Goal: Information Seeking & Learning: Learn about a topic

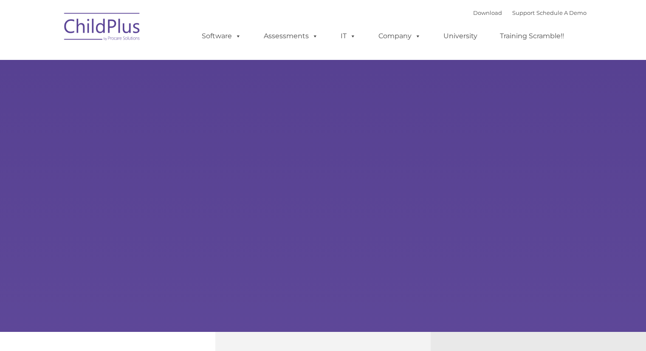
type input ""
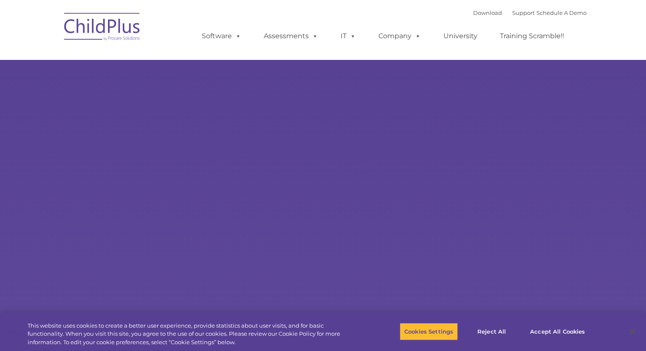
select select "MEDIUM"
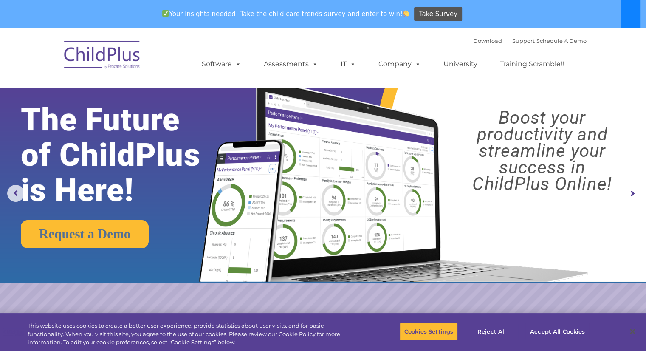
click at [628, 16] on icon at bounding box center [630, 14] width 7 height 7
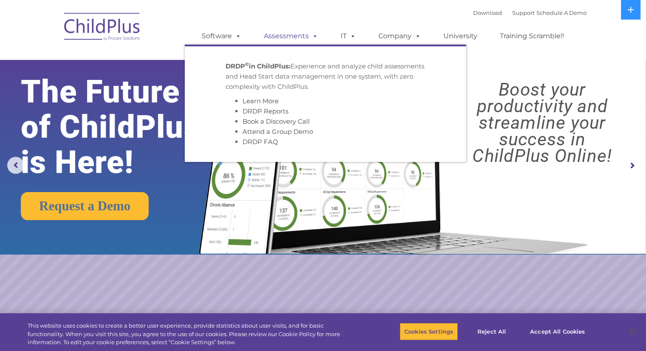
click at [280, 38] on link "Assessments" at bounding box center [290, 36] width 71 height 17
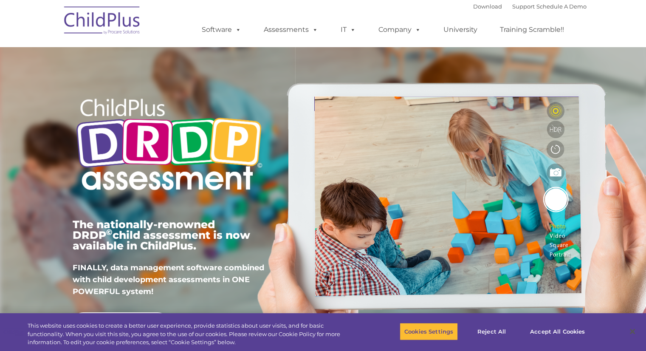
type input ""
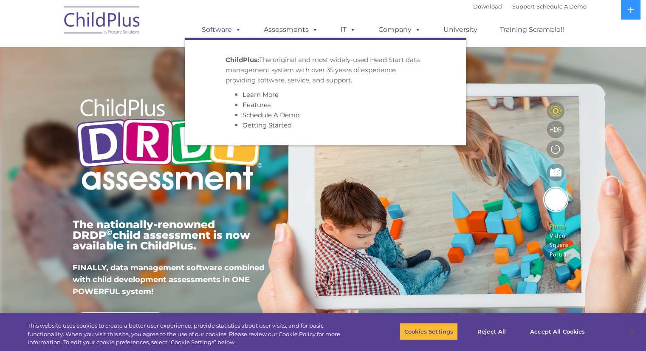
click at [230, 27] on link "Software" at bounding box center [221, 29] width 56 height 17
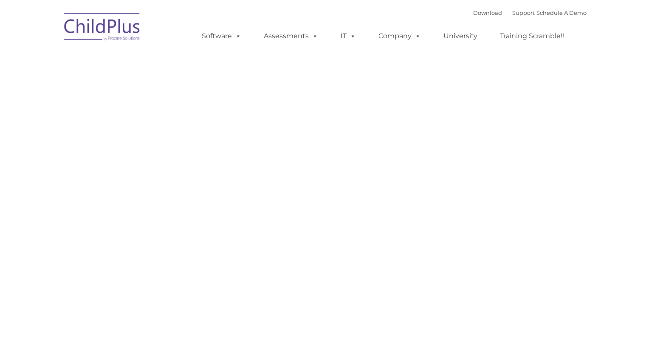
type input ""
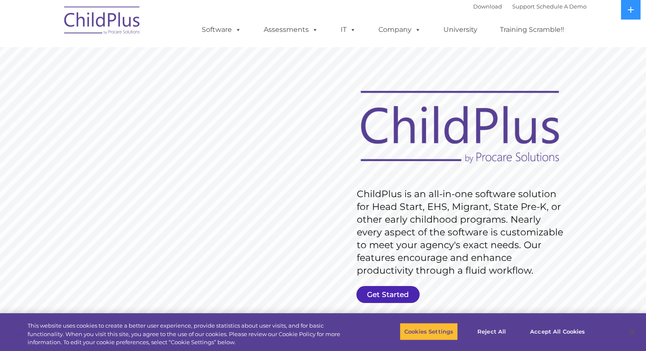
click at [379, 292] on link "Get Started" at bounding box center [387, 294] width 63 height 17
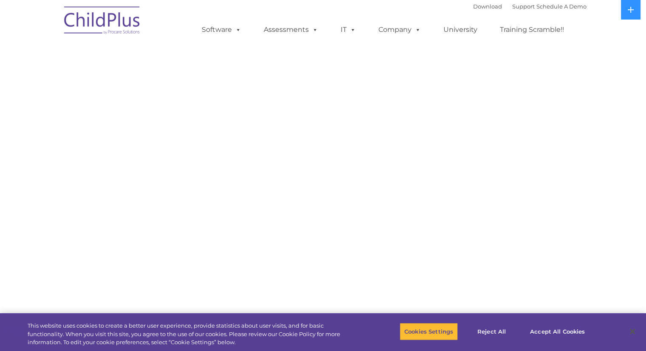
select select "MEDIUM"
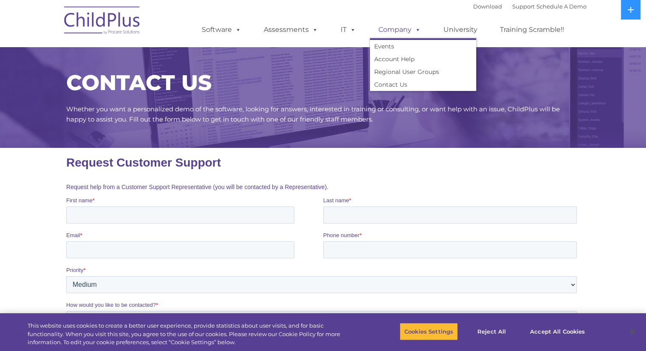
click at [412, 30] on span at bounding box center [415, 29] width 9 height 8
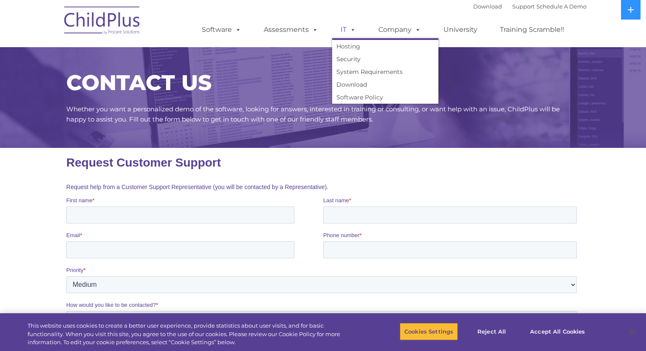
click at [350, 29] on span at bounding box center [350, 29] width 9 height 8
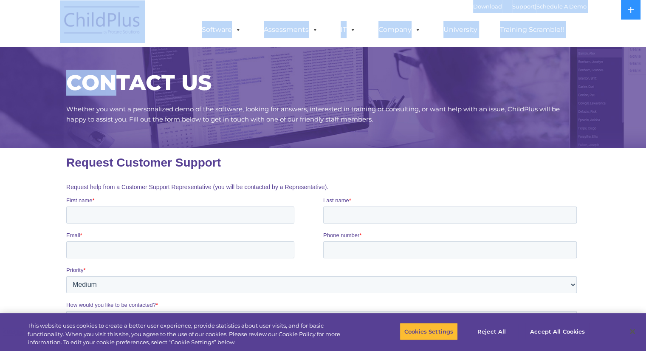
drag, startPoint x: 109, startPoint y: 57, endPoint x: 44, endPoint y: -2, distance: 88.1
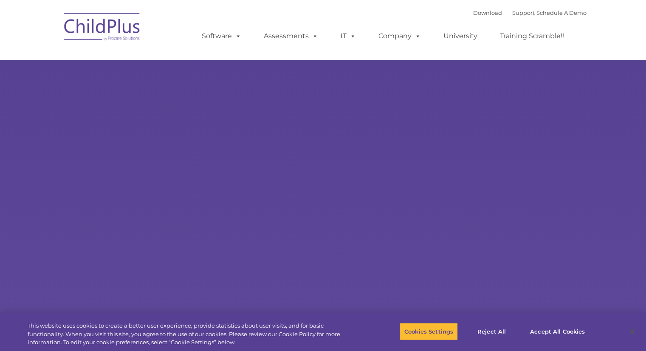
type input ""
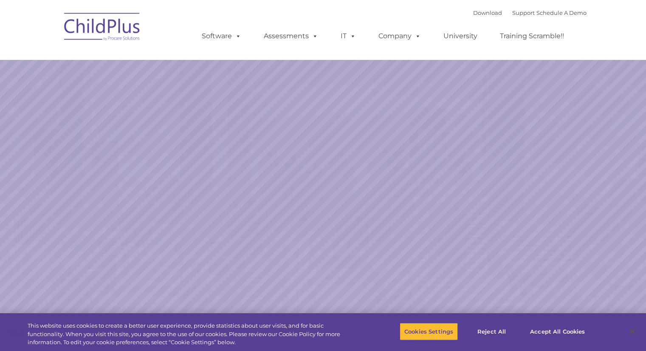
select select "MEDIUM"
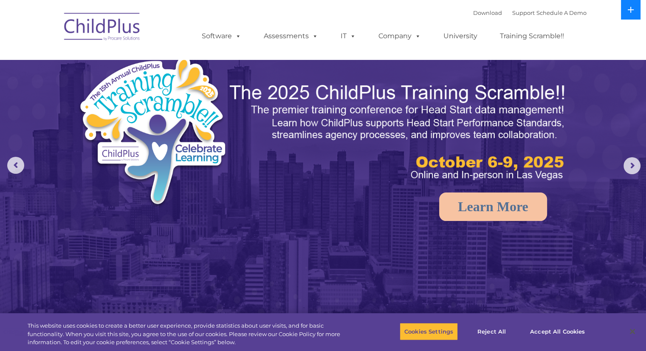
click at [625, 7] on button at bounding box center [631, 10] width 20 height 20
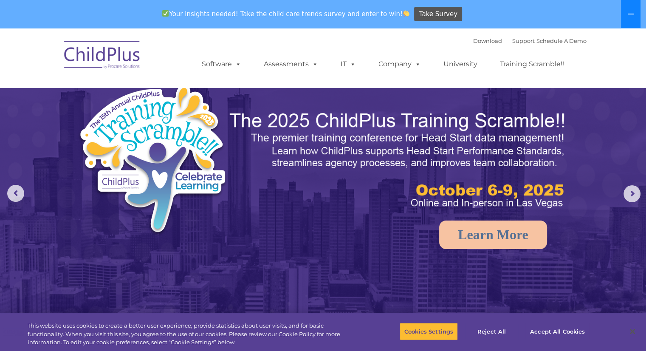
click at [625, 7] on button at bounding box center [631, 14] width 20 height 28
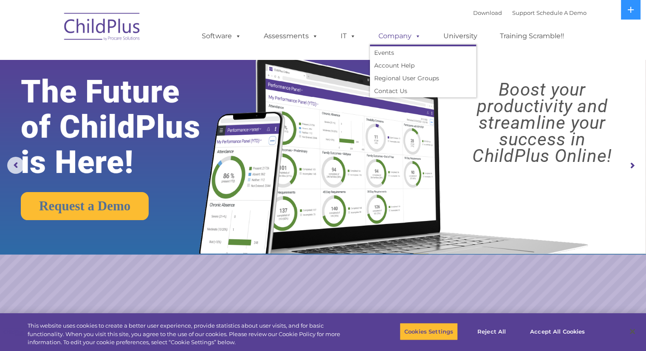
click at [405, 44] on link "Company" at bounding box center [399, 36] width 59 height 17
click at [402, 67] on link "Account Help" at bounding box center [423, 65] width 106 height 13
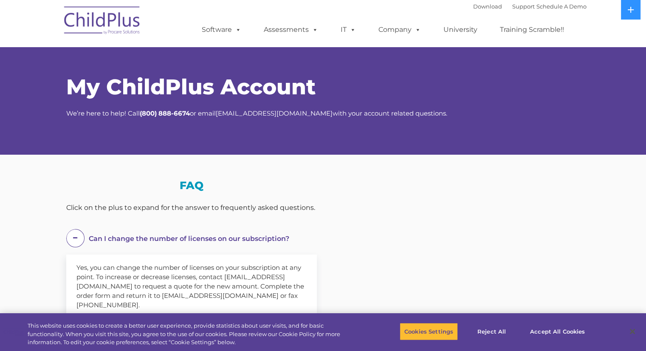
select select "MEDIUM"
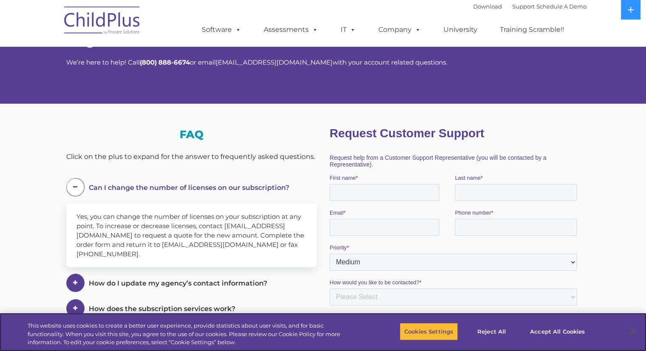
scroll to position [50, 0]
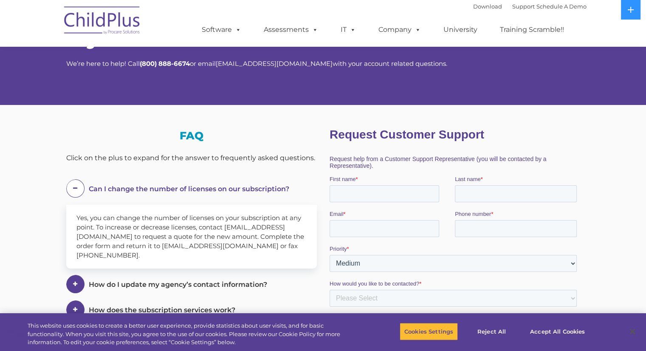
click at [69, 187] on span at bounding box center [75, 188] width 18 height 18
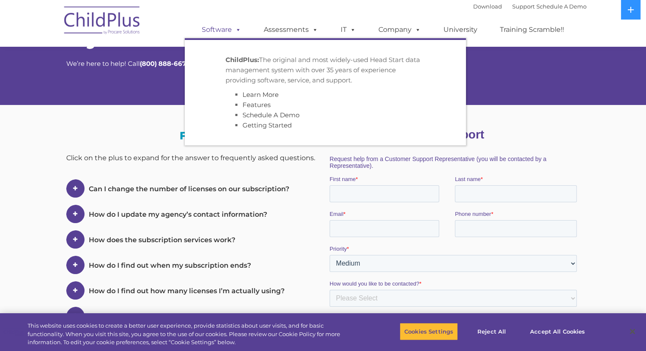
click at [234, 31] on span at bounding box center [236, 29] width 9 height 8
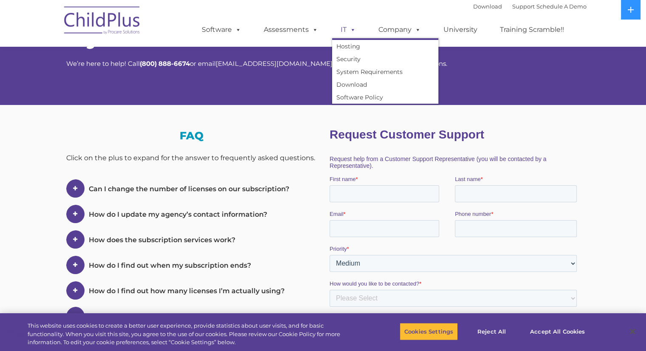
click at [349, 34] on span at bounding box center [350, 29] width 9 height 8
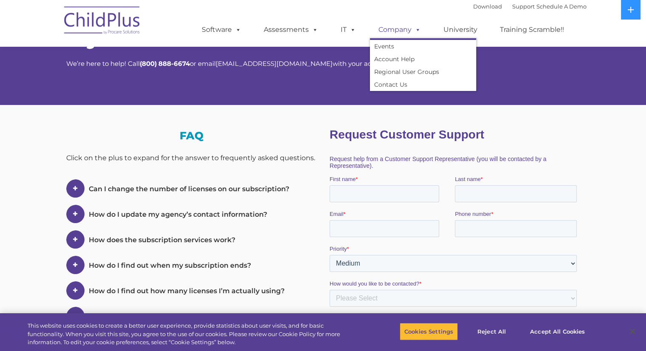
click at [419, 33] on span at bounding box center [415, 29] width 9 height 8
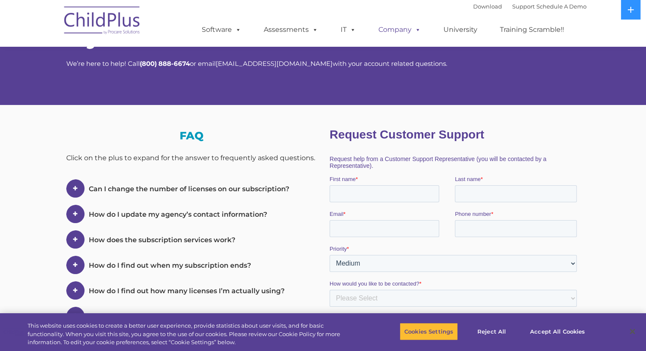
click at [419, 33] on span at bounding box center [415, 29] width 9 height 8
click at [515, 33] on link "Training Scramble!!" at bounding box center [531, 29] width 81 height 17
click at [163, 70] on div "My ChildPlus Account We’re here to help! Call ( 800) 888-6674 or email salesadm…" at bounding box center [323, 42] width 526 height 82
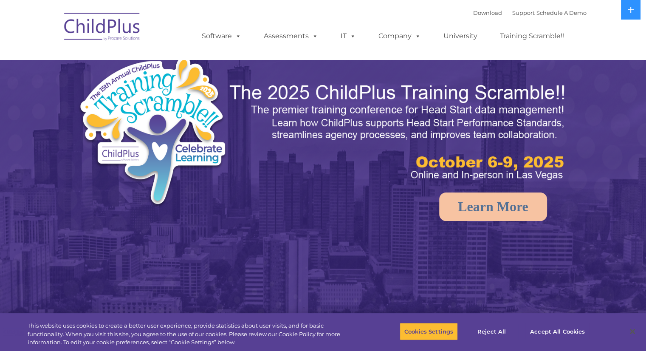
select select "MEDIUM"
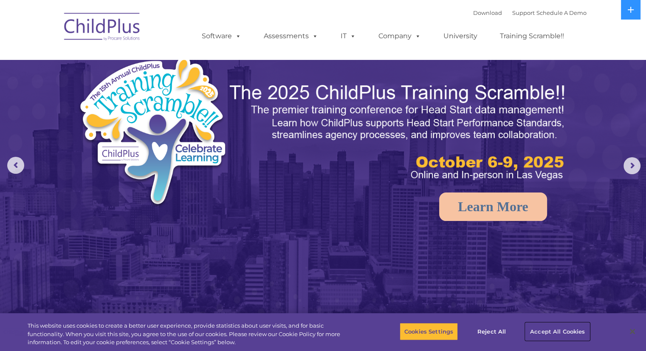
click at [557, 334] on button "Accept All Cookies" at bounding box center [557, 331] width 64 height 18
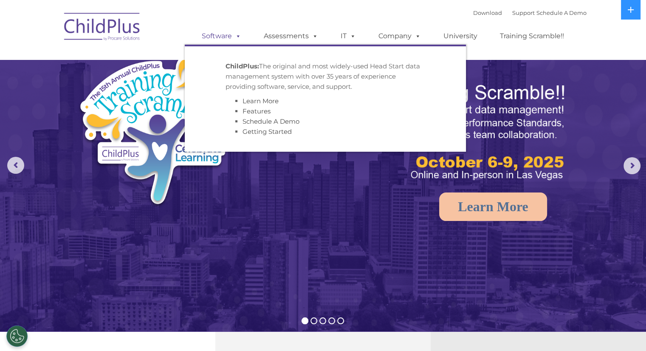
click at [230, 33] on link "Software" at bounding box center [221, 36] width 56 height 17
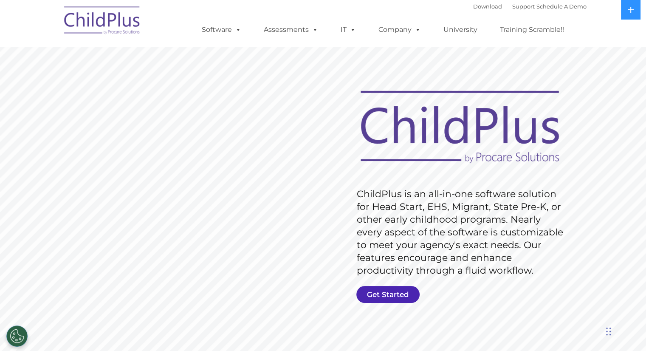
click at [375, 290] on link "Get Started" at bounding box center [387, 294] width 63 height 17
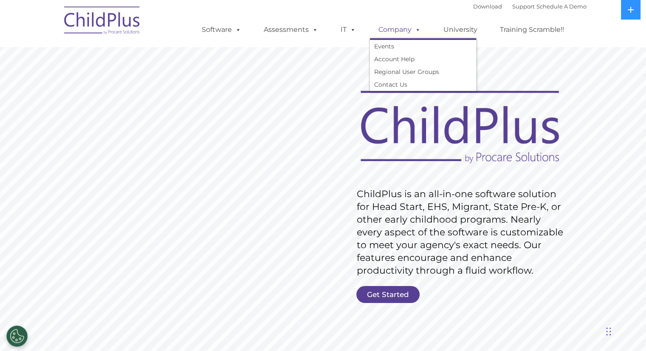
click at [401, 29] on link "Company" at bounding box center [399, 29] width 59 height 17
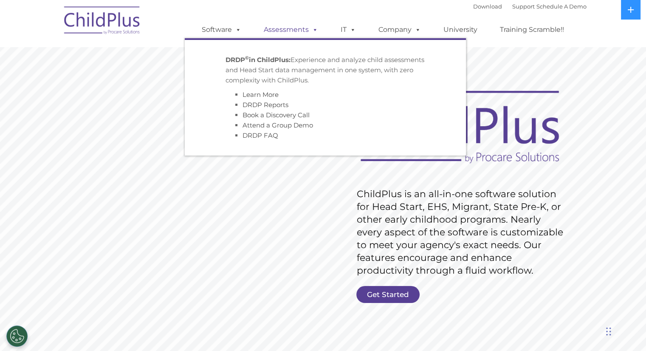
click at [303, 34] on link "Assessments" at bounding box center [290, 29] width 71 height 17
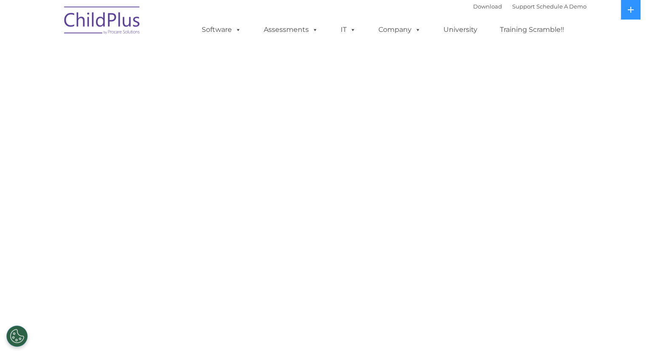
select select "MEDIUM"
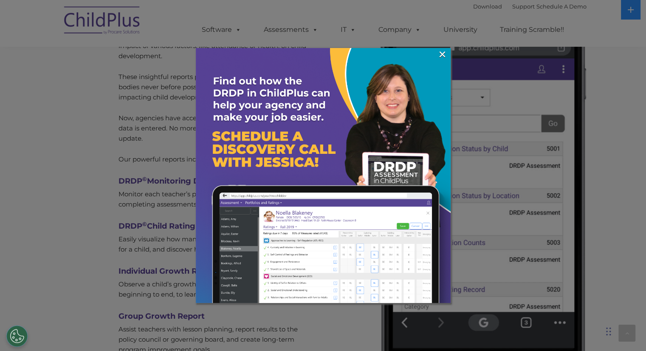
scroll to position [2451, 0]
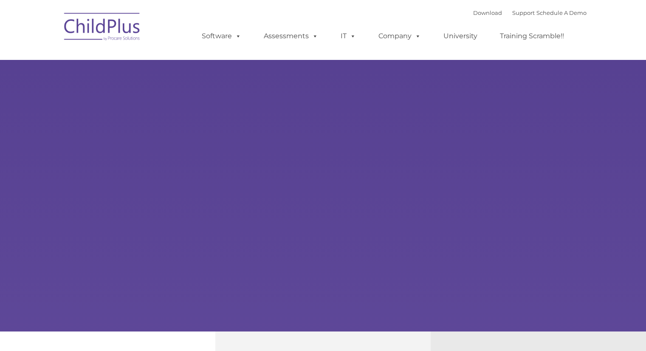
type input ""
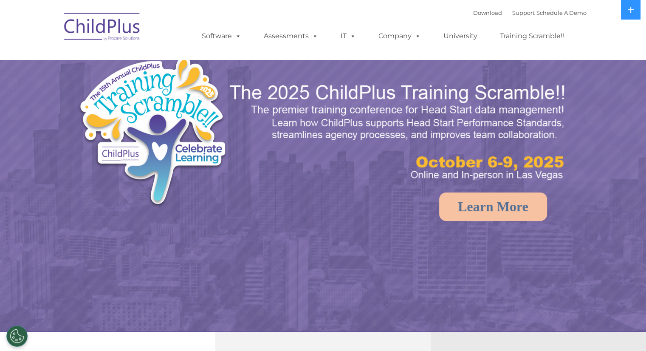
select select "MEDIUM"
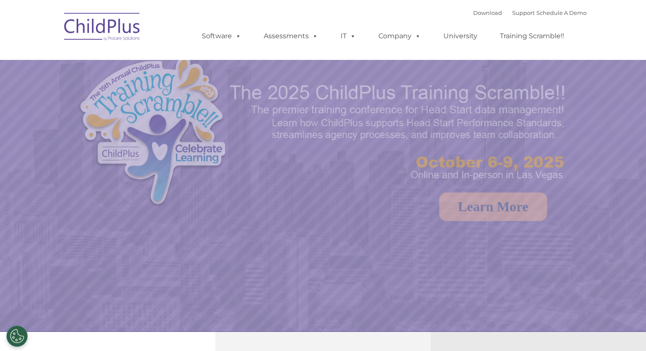
select select "MEDIUM"
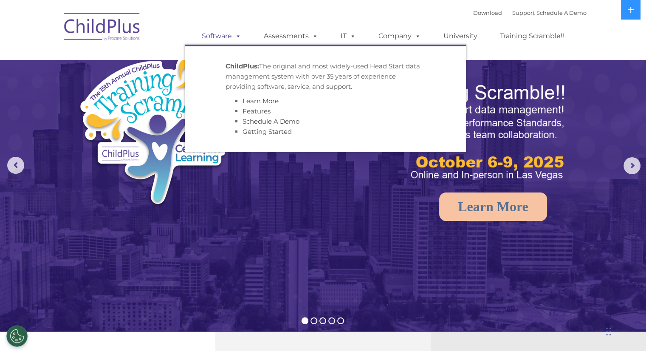
click at [223, 37] on link "Software" at bounding box center [221, 36] width 56 height 17
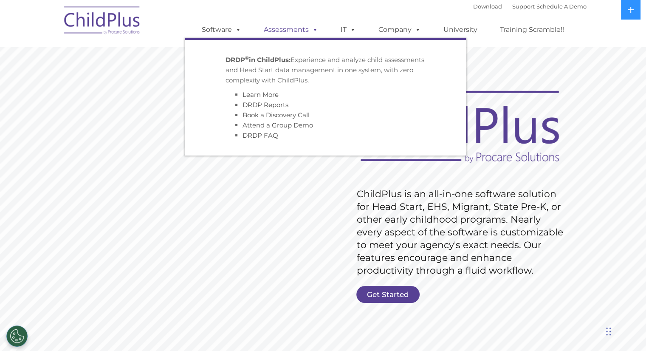
click at [306, 28] on link "Assessments" at bounding box center [290, 29] width 71 height 17
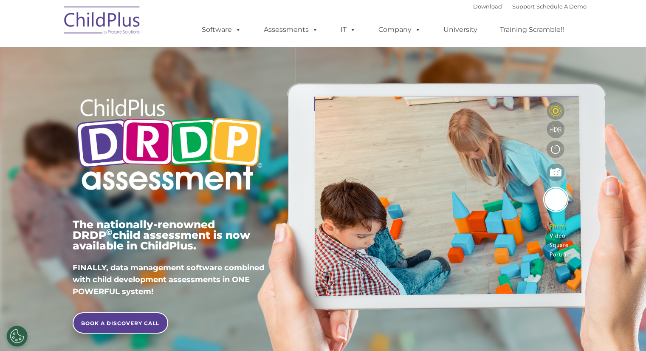
click at [346, 28] on link "IT" at bounding box center [348, 29] width 32 height 17
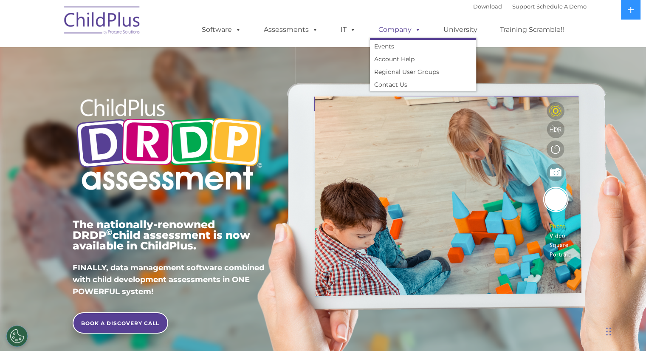
click at [390, 27] on link "Company" at bounding box center [399, 29] width 59 height 17
